Goal: Navigation & Orientation: Understand site structure

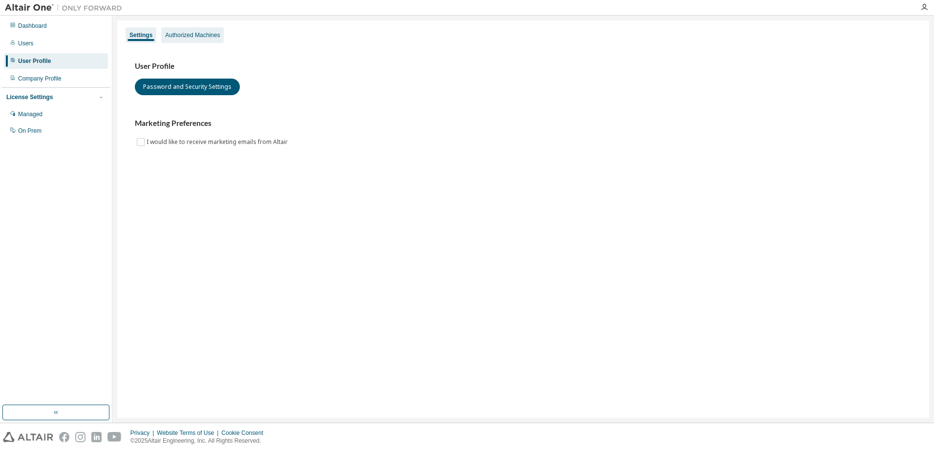
click at [192, 35] on div "Authorized Machines" at bounding box center [192, 35] width 55 height 8
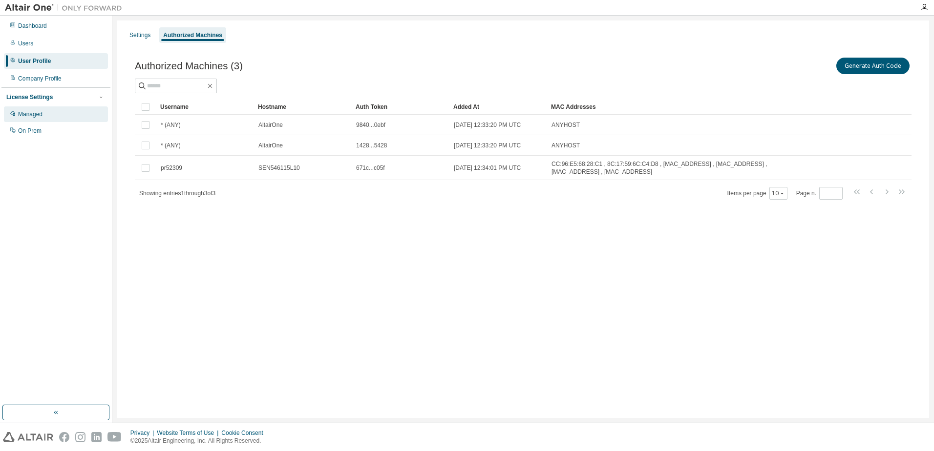
click at [50, 111] on div "Managed" at bounding box center [56, 114] width 104 height 16
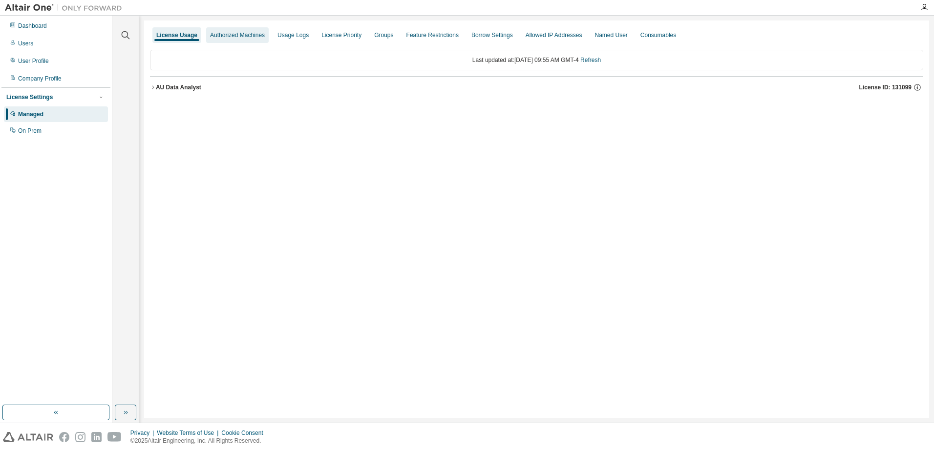
click at [241, 35] on div "Authorized Machines" at bounding box center [237, 35] width 55 height 8
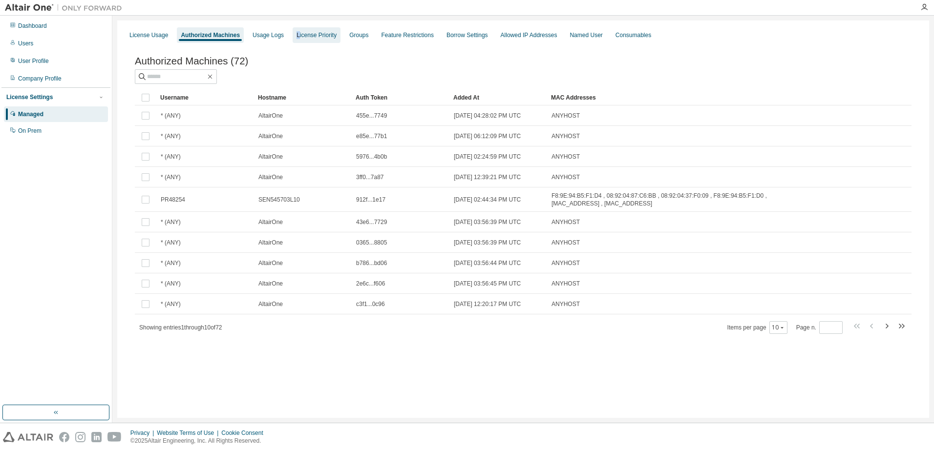
click at [302, 38] on div "License Priority" at bounding box center [317, 35] width 40 height 8
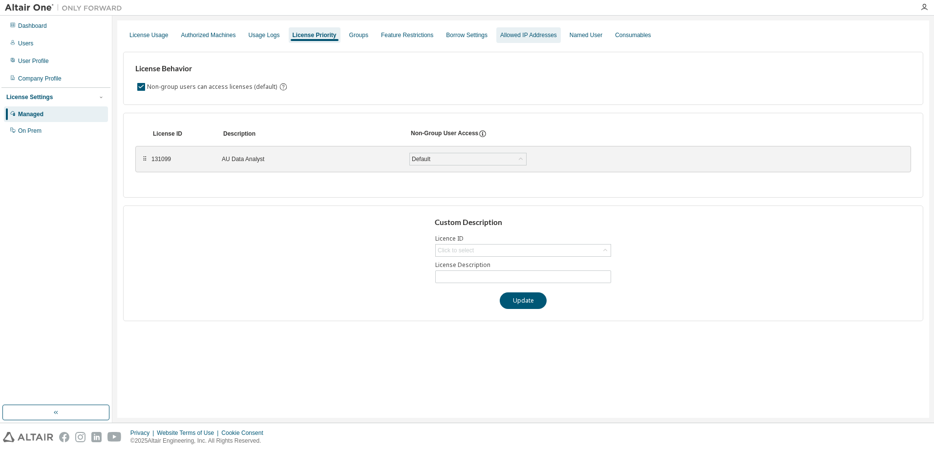
click at [532, 36] on div "Allowed IP Addresses" at bounding box center [528, 35] width 57 height 8
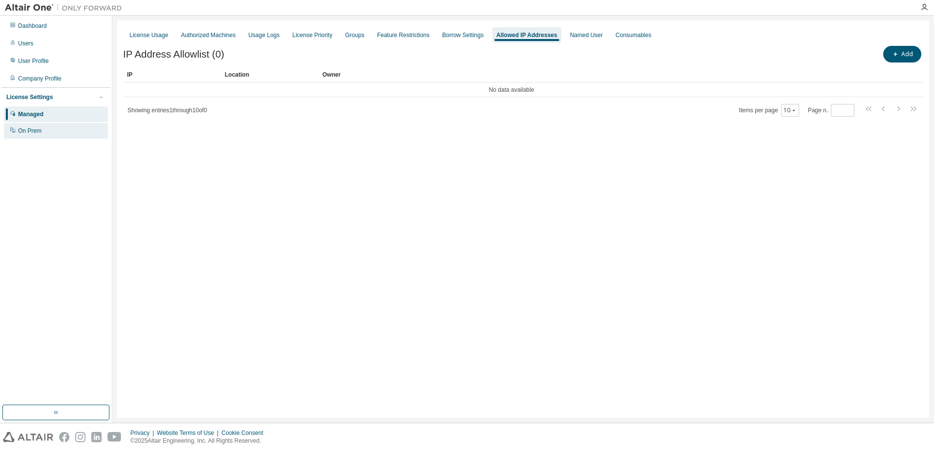
click at [34, 126] on div "On Prem" at bounding box center [56, 131] width 104 height 16
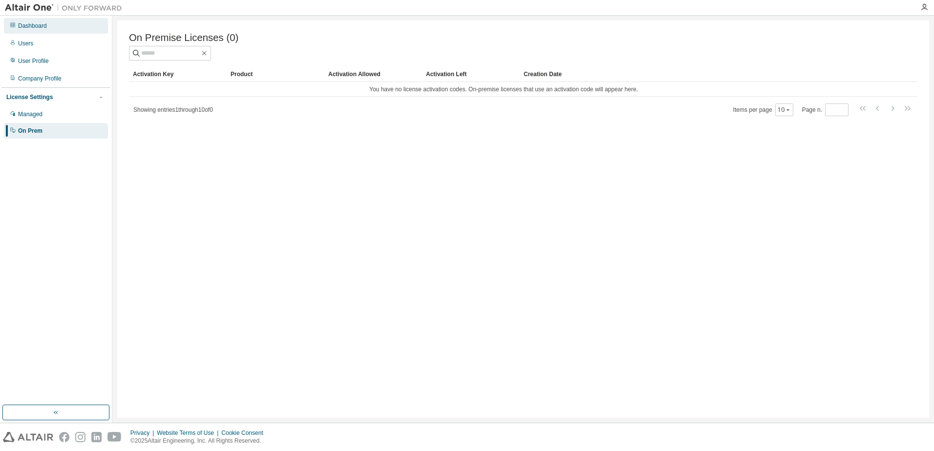
click at [31, 24] on div "Dashboard" at bounding box center [32, 26] width 29 height 8
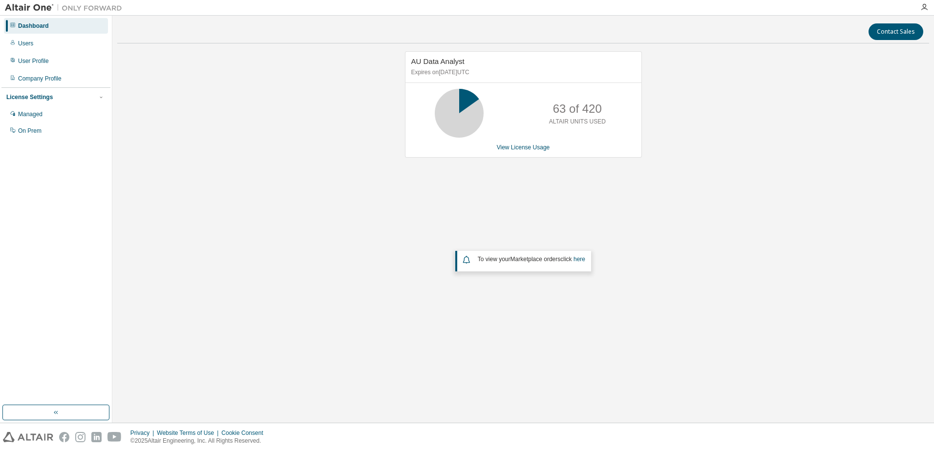
click at [30, 8] on img at bounding box center [66, 8] width 122 height 10
click at [18, 6] on img at bounding box center [66, 8] width 122 height 10
click at [922, 7] on icon "button" at bounding box center [924, 7] width 8 height 8
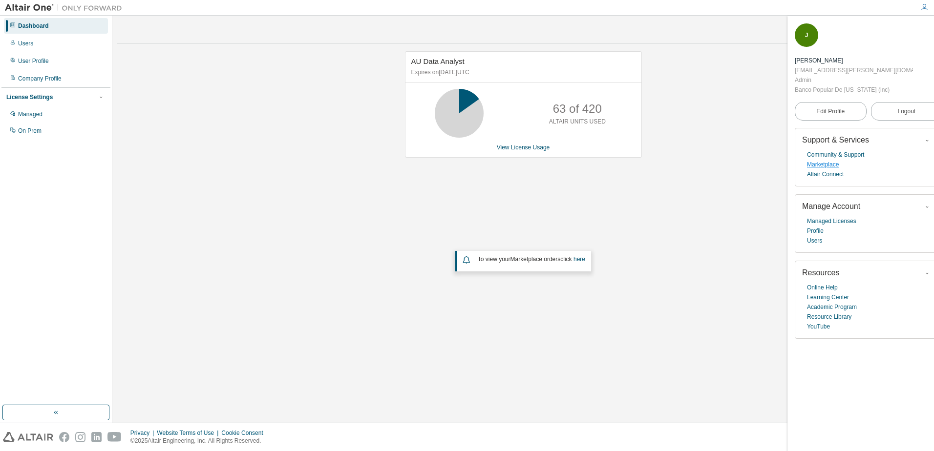
click at [825, 160] on link "Marketplace" at bounding box center [823, 165] width 32 height 10
